Goal: Task Accomplishment & Management: Manage account settings

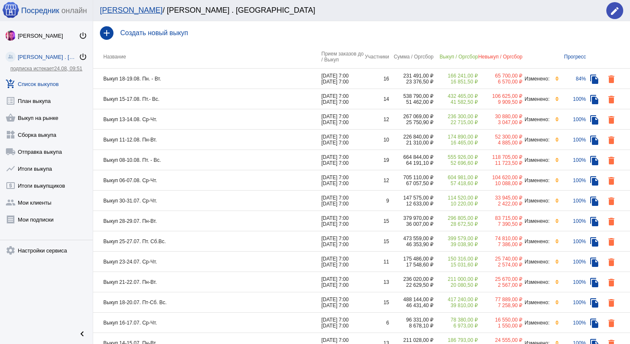
click at [183, 83] on td "Выкуп 18-19.08. Пн. - Вт." at bounding box center [207, 79] width 228 height 20
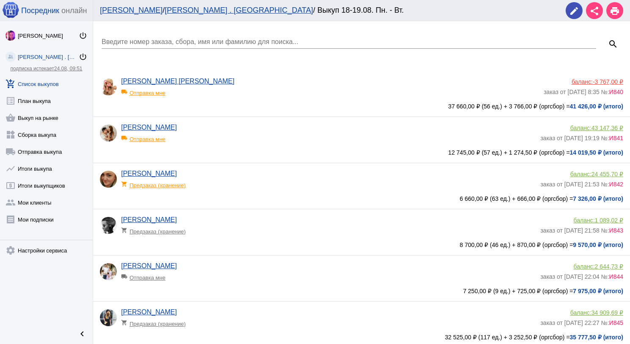
click at [139, 36] on div "Введите номер заказа, сбора, имя или фамилию для поиска..." at bounding box center [349, 39] width 494 height 19
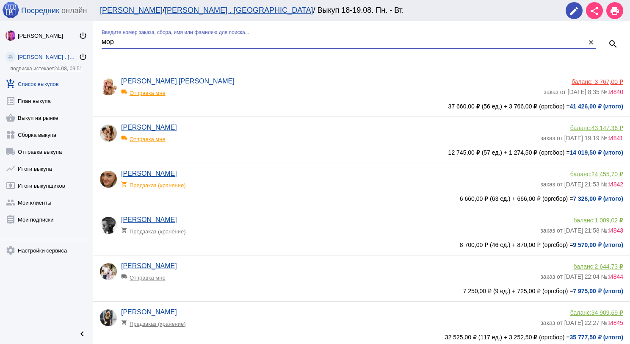
type input "мор"
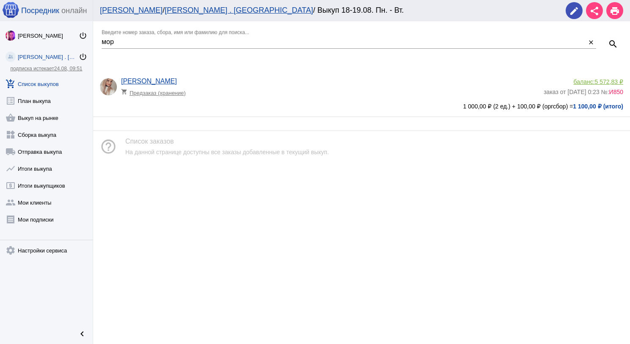
click at [612, 80] on span "5 572,83 ₽" at bounding box center [609, 81] width 28 height 7
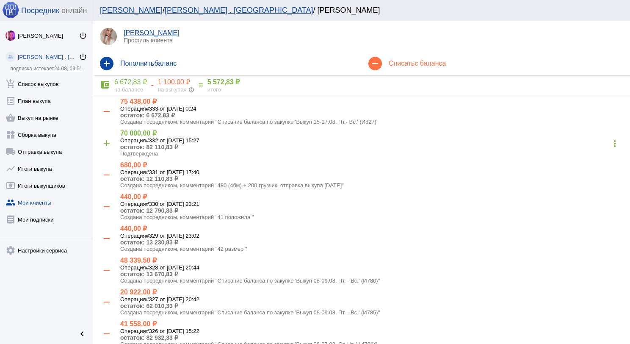
click at [412, 61] on h4 "Списать с баланса" at bounding box center [505, 64] width 234 height 8
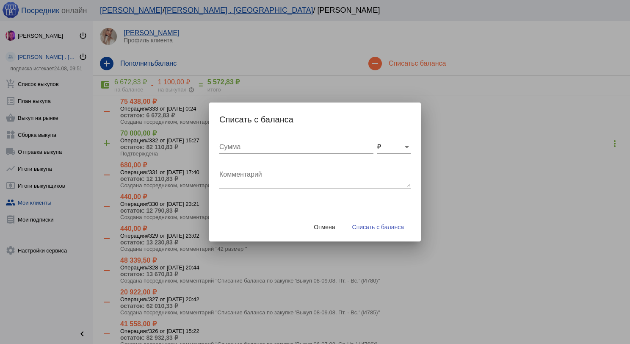
click at [249, 168] on div "Комментарий" at bounding box center [314, 175] width 191 height 27
type textarea "360 (3бм) + 200 грузчик, отправка выкупа [DATE]"
click at [302, 150] on div "Сумма" at bounding box center [296, 144] width 154 height 19
type input "560"
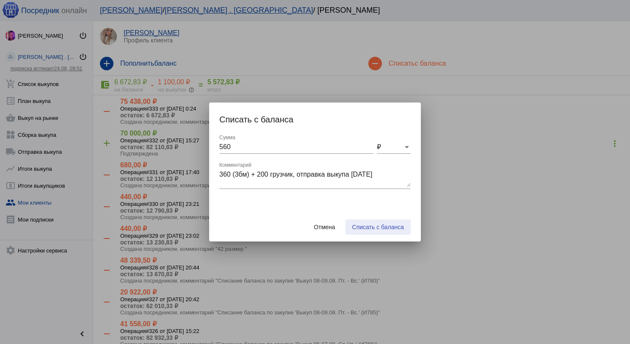
click at [393, 229] on span "Списать с баланса" at bounding box center [378, 226] width 52 height 7
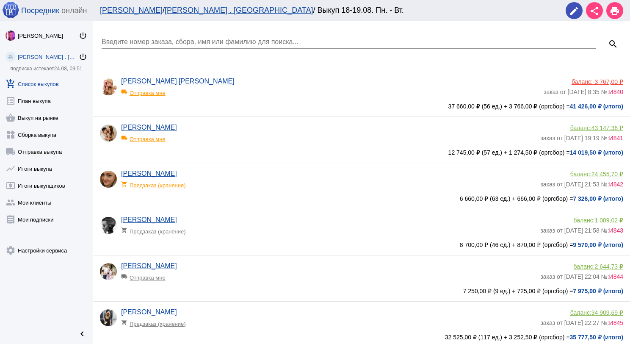
click at [164, 41] on input "Введите номер заказа, сбора, имя или фамилию для поиска..." at bounding box center [349, 42] width 494 height 8
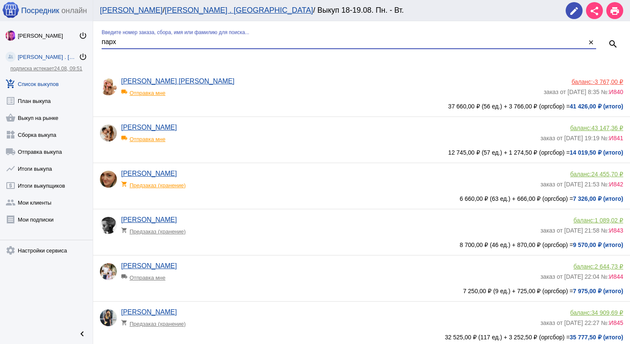
type input "парх"
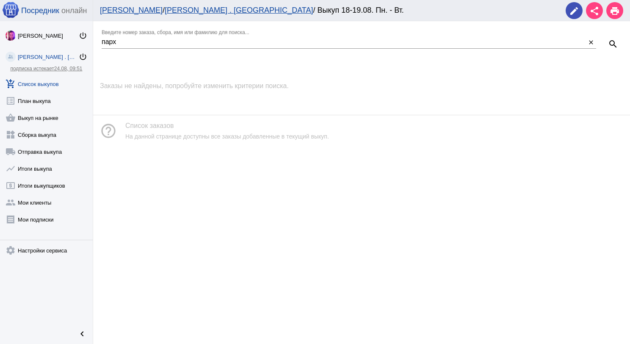
click at [55, 79] on link "add_shopping_cart Список выкупов" at bounding box center [46, 82] width 93 height 17
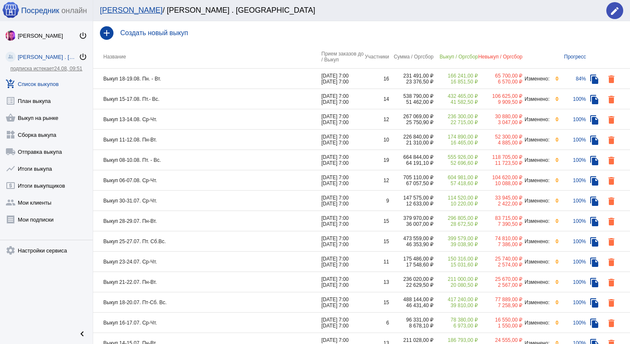
click at [191, 104] on td "Выкуп 15-17.08. Пт.- Вс." at bounding box center [207, 99] width 228 height 20
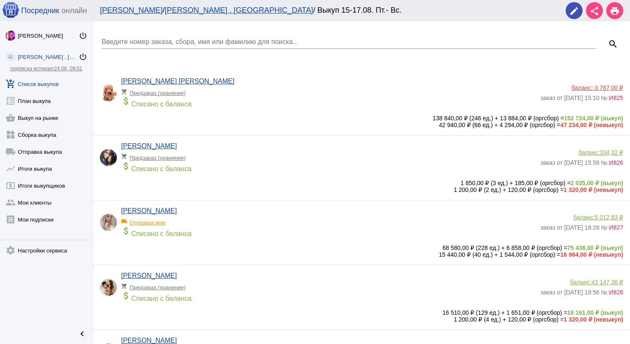
click at [152, 42] on input "Введите номер заказа, сбора, имя или фамилию для поиска..." at bounding box center [349, 42] width 494 height 8
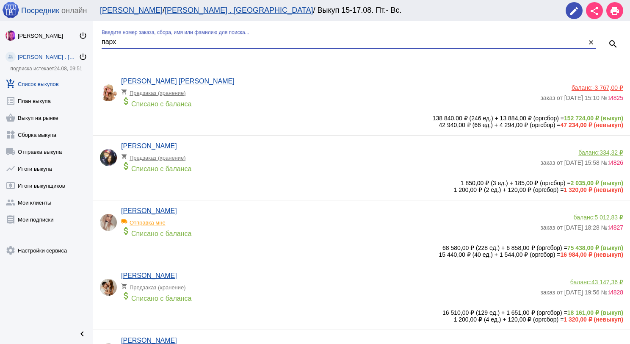
type input "парх"
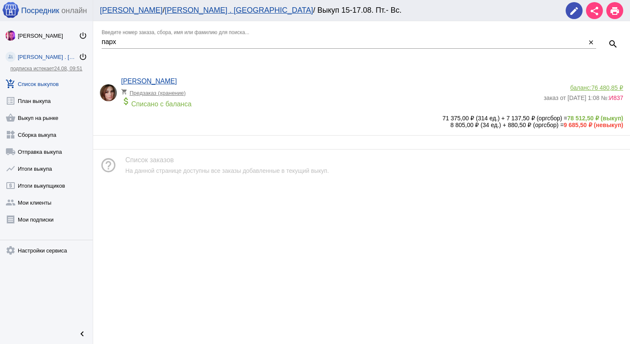
click at [610, 88] on span "76 480,85 ₽" at bounding box center [607, 87] width 32 height 7
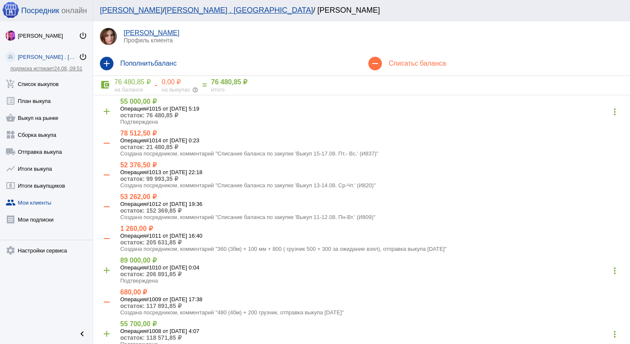
click at [422, 60] on span "с баланса" at bounding box center [429, 63] width 31 height 7
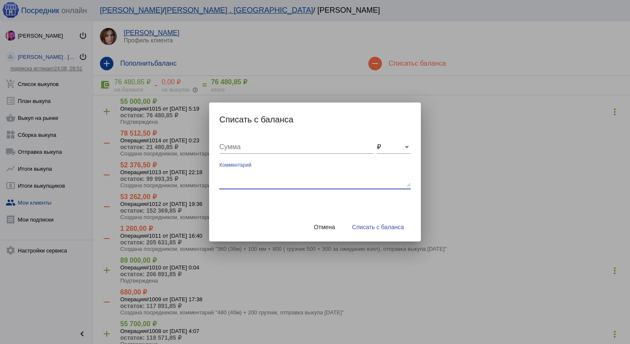
click at [269, 171] on textarea "Комментарий" at bounding box center [314, 178] width 191 height 17
type textarea "360 (2бм) + 200 грузчик, отправка выкупа [DATE]"
click at [273, 150] on input "Сумма" at bounding box center [296, 147] width 154 height 8
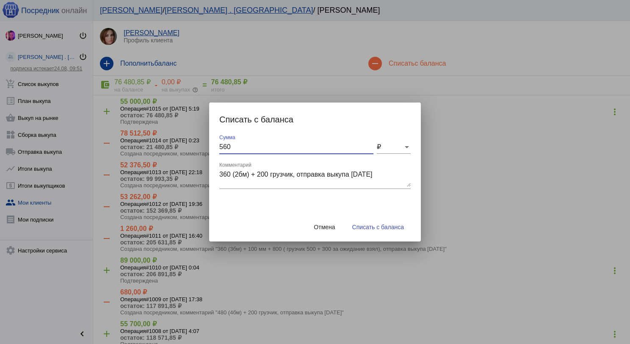
type input "560"
click at [237, 174] on textarea "360 (2бм) + 200 грузчик, отправка выкупа [DATE]" at bounding box center [314, 178] width 191 height 17
type textarea "360 (3бм) + 200 грузчик, отправка выкупа [DATE]"
click at [366, 228] on span "Списать с баланса" at bounding box center [378, 226] width 52 height 7
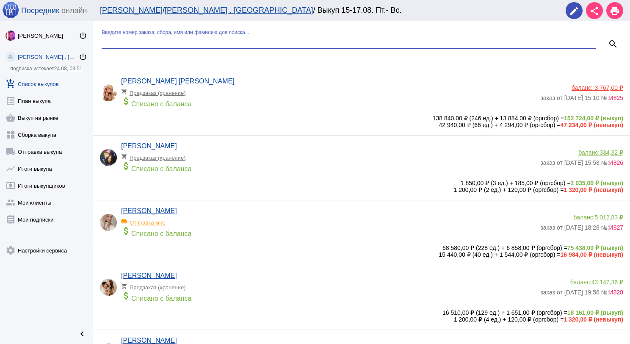
click at [127, 39] on input "Введите номер заказа, сбора, имя или фамилию для поиска..." at bounding box center [349, 42] width 494 height 8
type input "мак"
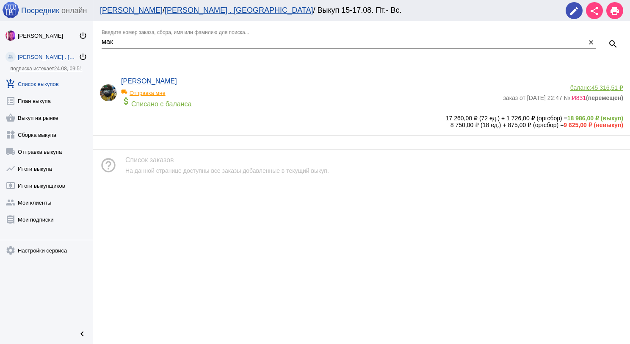
click at [599, 86] on span "45 316,51 ₽" at bounding box center [607, 87] width 32 height 7
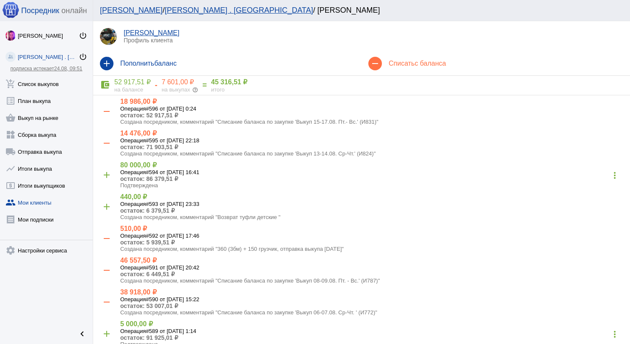
click at [407, 67] on h4 "Списать с баланса" at bounding box center [505, 64] width 234 height 8
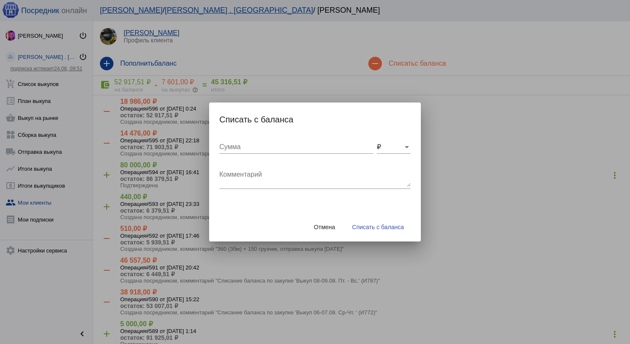
click at [248, 176] on textarea "Комментарий" at bounding box center [314, 178] width 191 height 17
type textarea "120 бм + 50 грузчик, отправка выкупа [DATE]"
click at [271, 151] on div "Сумма" at bounding box center [296, 144] width 154 height 19
type input "170"
click at [359, 229] on span "Списать с баланса" at bounding box center [378, 226] width 52 height 7
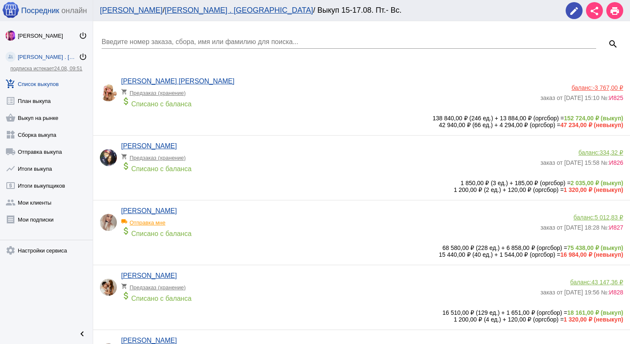
click at [173, 41] on input "Введите номер заказа, сбора, имя или фамилию для поиска..." at bounding box center [349, 42] width 494 height 8
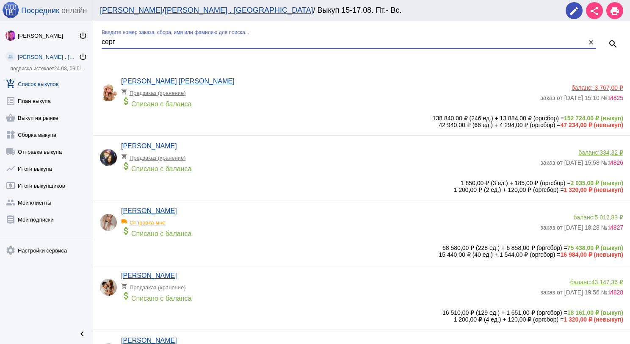
type input "серг"
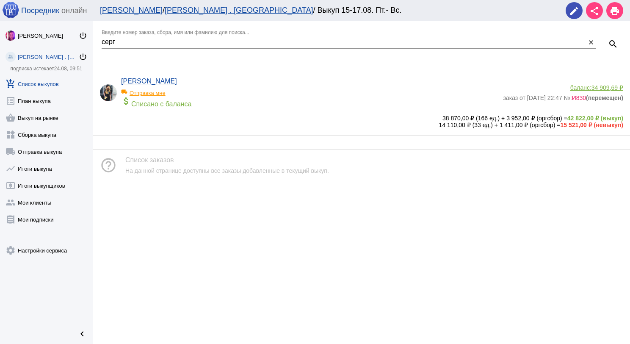
click at [604, 88] on span "34 909,69 ₽" at bounding box center [607, 87] width 32 height 7
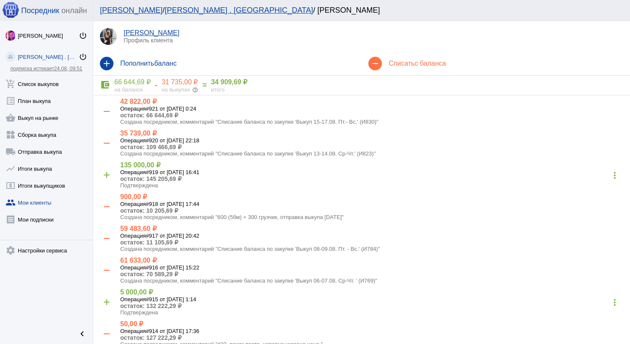
click at [402, 69] on div "remove Списать с баланса" at bounding box center [495, 64] width 268 height 24
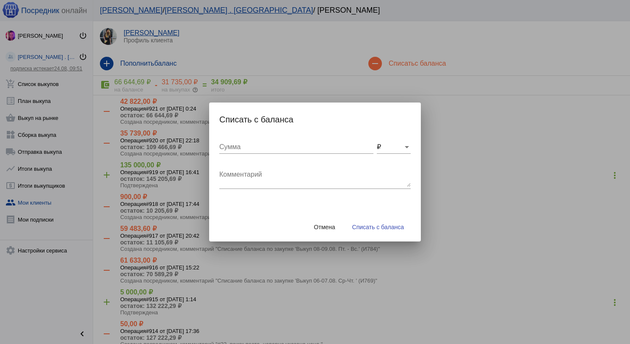
click at [241, 174] on textarea "Комментарий" at bounding box center [314, 178] width 191 height 17
type textarea "240 (2бм) + 100 грузчик, отправка выкупа [DATE]"
click at [237, 147] on input "Сумма" at bounding box center [296, 147] width 154 height 8
type input "340"
click at [367, 229] on span "Списать с баланса" at bounding box center [378, 226] width 52 height 7
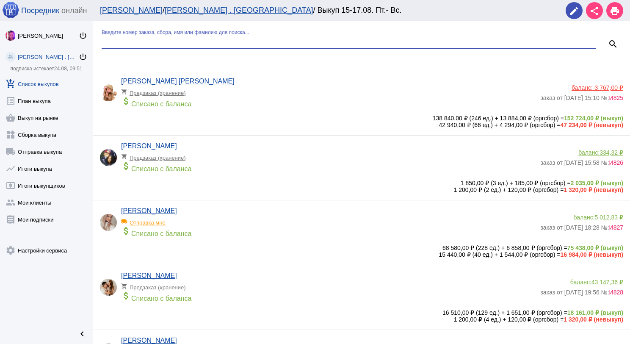
click at [192, 42] on input "Введите номер заказа, сбора, имя или фамилию для поиска..." at bounding box center [349, 42] width 494 height 8
type input "син"
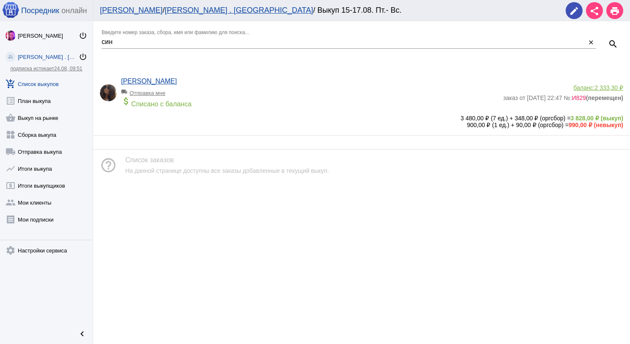
click at [611, 88] on span "2 333,30 ₽" at bounding box center [609, 87] width 28 height 7
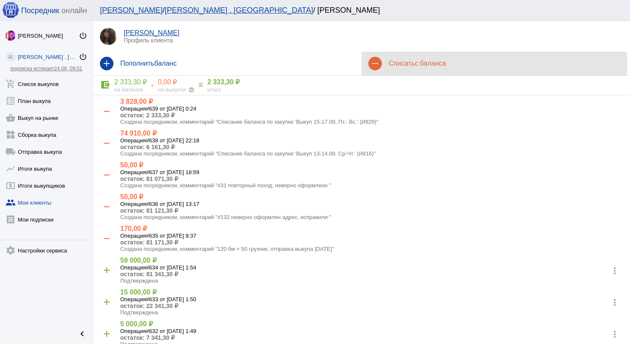
click at [399, 68] on div "remove Списать с баланса" at bounding box center [495, 64] width 268 height 24
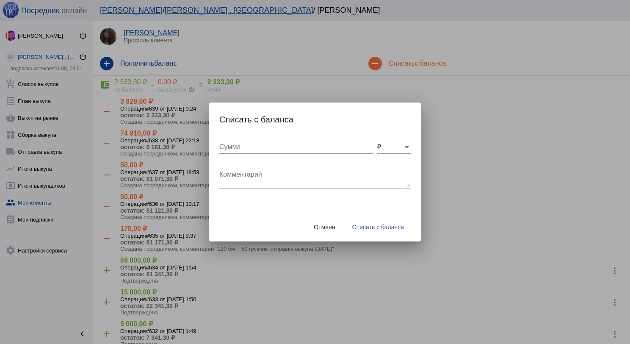
click at [233, 178] on textarea "Комментарий" at bounding box center [314, 178] width 191 height 17
type textarea "240 (2бм) + 100 грузчик, отправка выкупа [DATE]"
click at [264, 146] on input "Сумма" at bounding box center [296, 147] width 154 height 8
type input "340"
click at [378, 220] on button "Списать с баланса" at bounding box center [377, 226] width 65 height 15
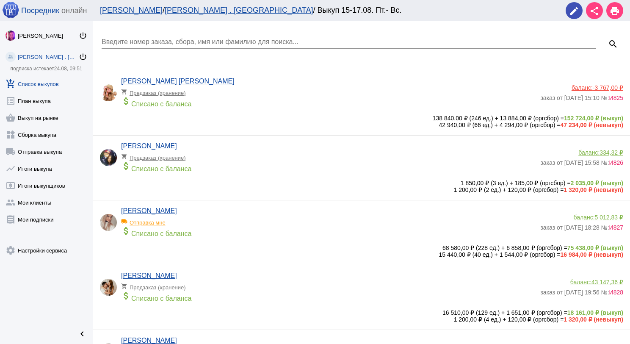
click at [58, 75] on link "add_shopping_cart Список выкупов" at bounding box center [46, 82] width 93 height 17
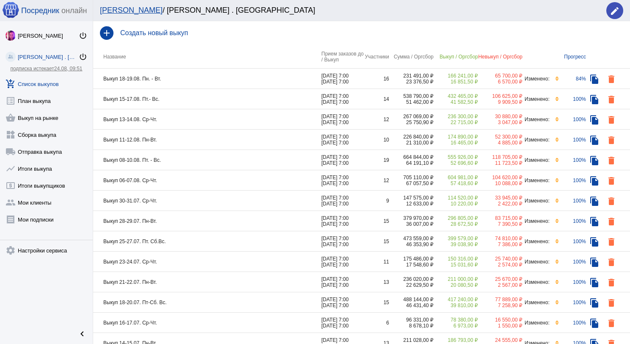
click at [198, 80] on td "Выкуп 18-19.08. Пн. - Вт." at bounding box center [207, 79] width 228 height 20
